Goal: Check status

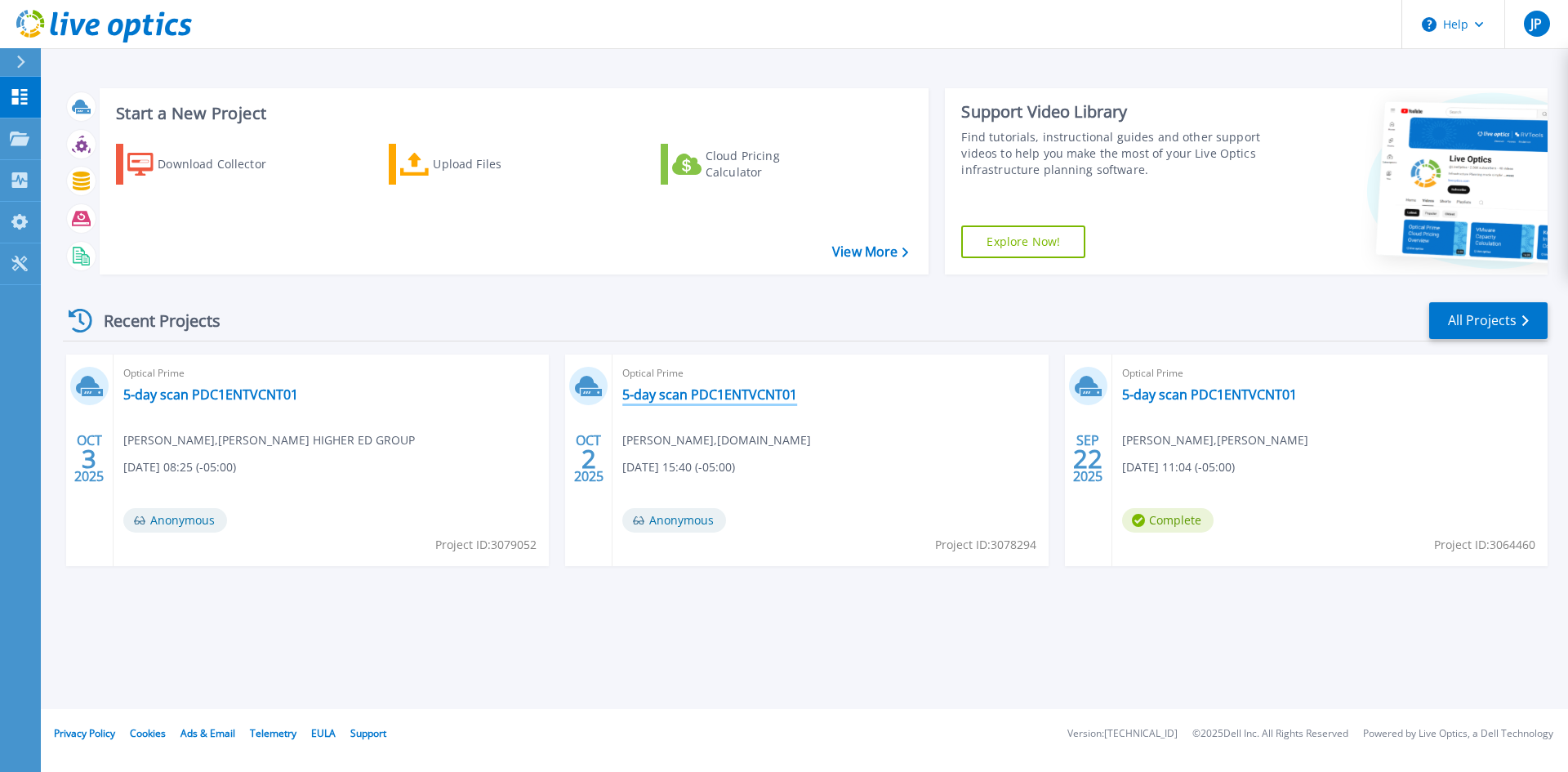
click at [717, 391] on link "5-day scan PDC1ENTVCNT01" at bounding box center [710, 395] width 175 height 17
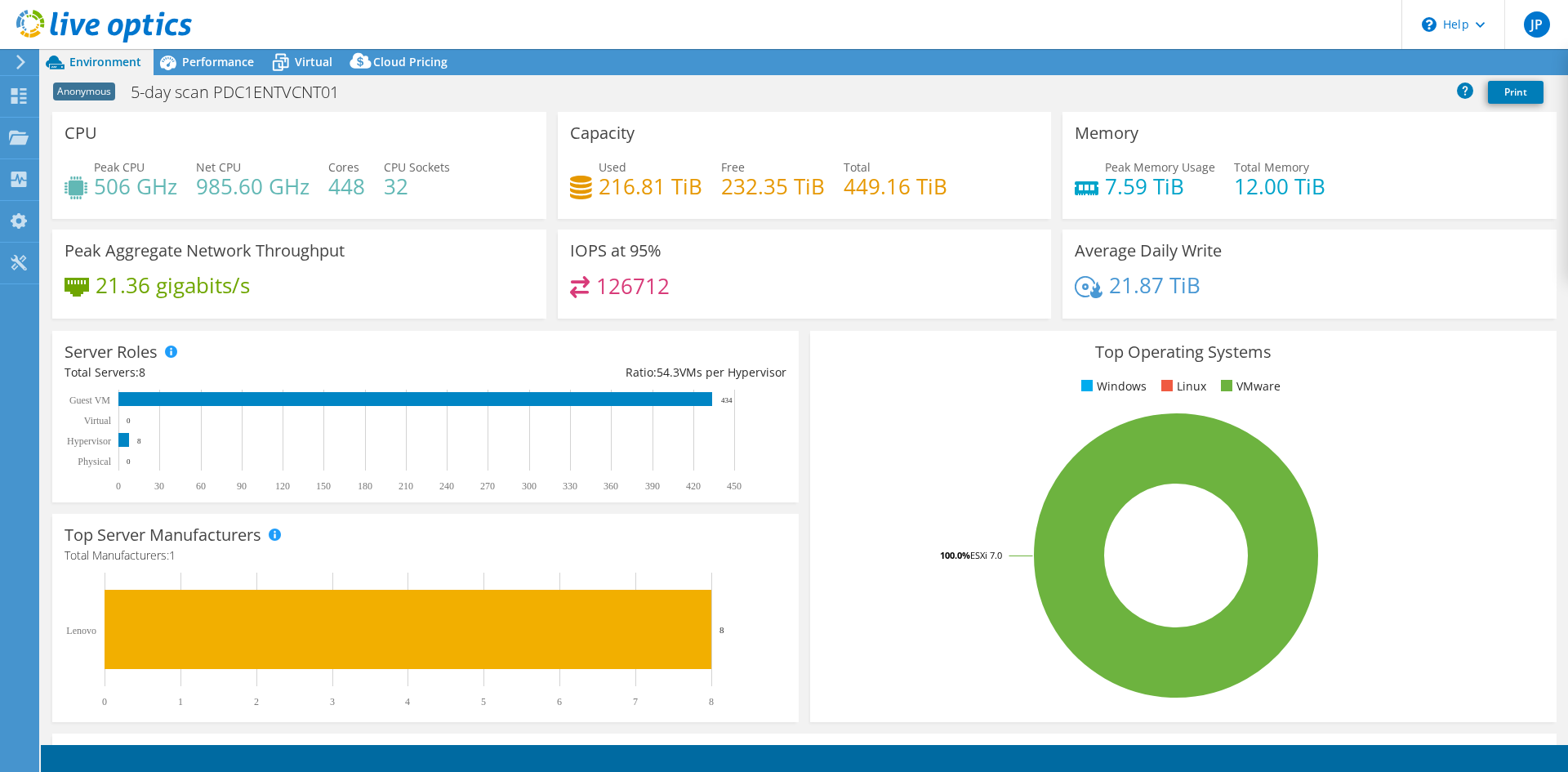
select select "USD"
click at [295, 67] on span "Virtual" at bounding box center [313, 62] width 38 height 16
